Goal: Information Seeking & Learning: Check status

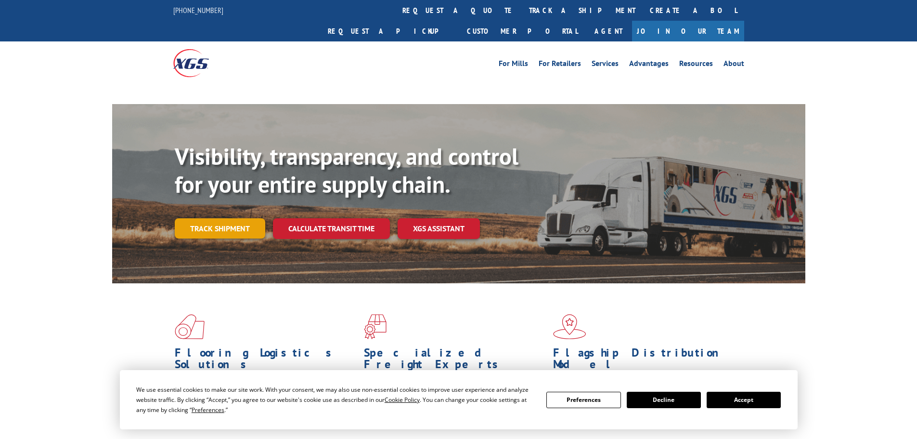
click at [246, 218] on link "Track shipment" at bounding box center [220, 228] width 90 height 20
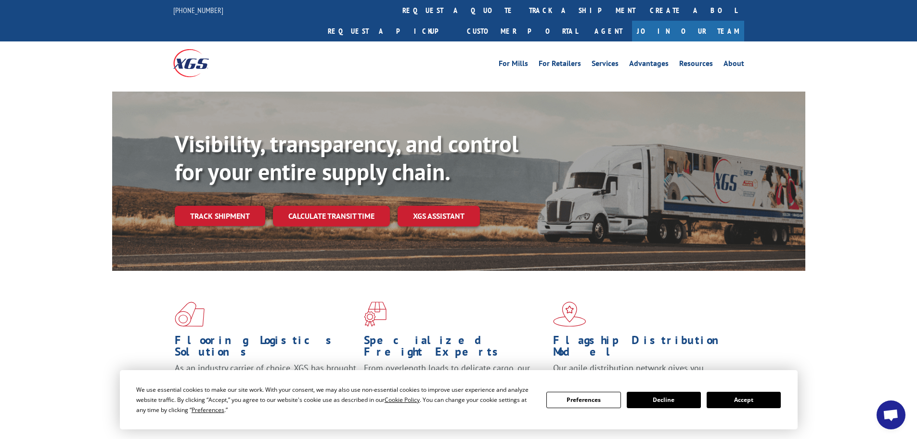
click at [720, 400] on button "Accept" at bounding box center [744, 399] width 74 height 16
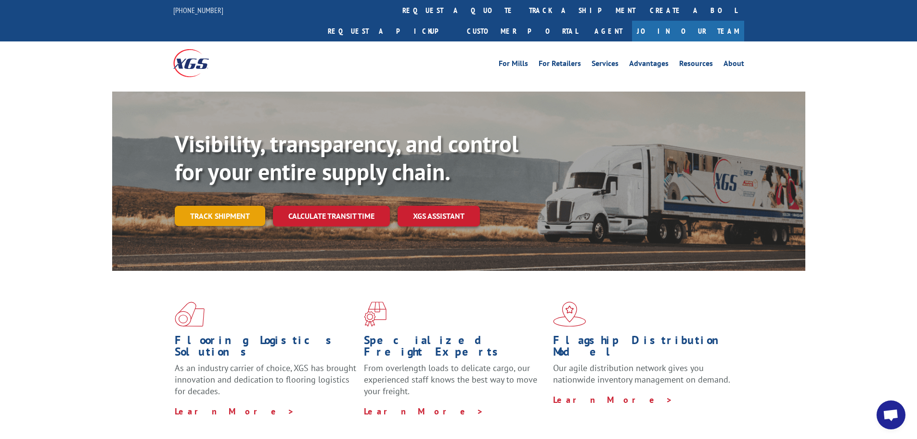
click at [241, 206] on link "Track shipment" at bounding box center [220, 216] width 90 height 20
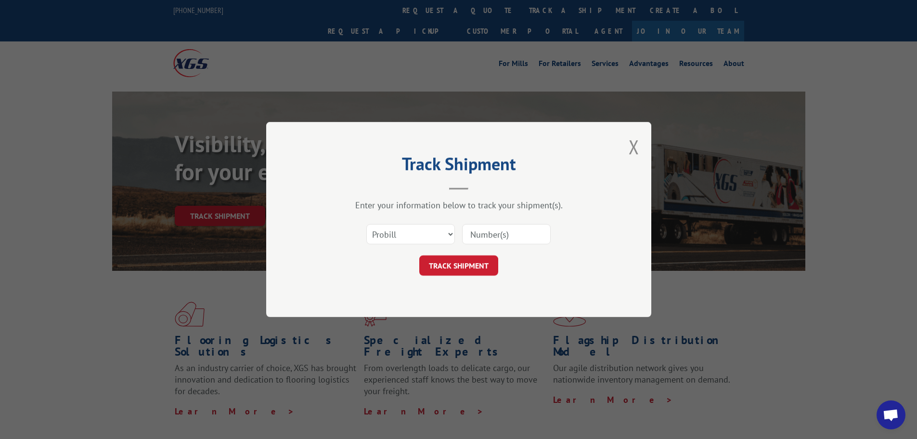
click at [498, 237] on input at bounding box center [506, 234] width 89 height 20
paste input "15339881"
type input "15339881"
click at [485, 264] on button "TRACK SHIPMENT" at bounding box center [458, 265] width 79 height 20
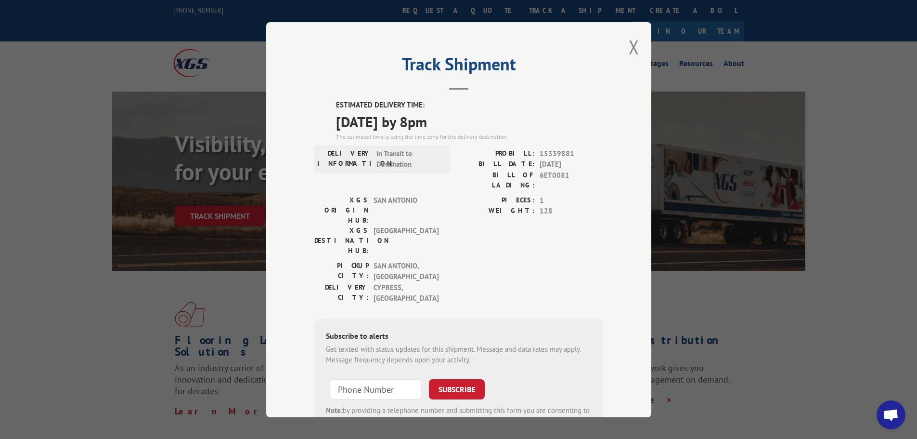
drag, startPoint x: 317, startPoint y: 123, endPoint x: 480, endPoint y: 129, distance: 163.3
click at [480, 129] on div "ESTIMATED DELIVERY TIME: [DATE] by 8pm The estimated time is using the time zon…" at bounding box center [458, 274] width 289 height 349
click at [426, 127] on span "[DATE] by 8pm" at bounding box center [469, 121] width 267 height 22
